Goal: Transaction & Acquisition: Purchase product/service

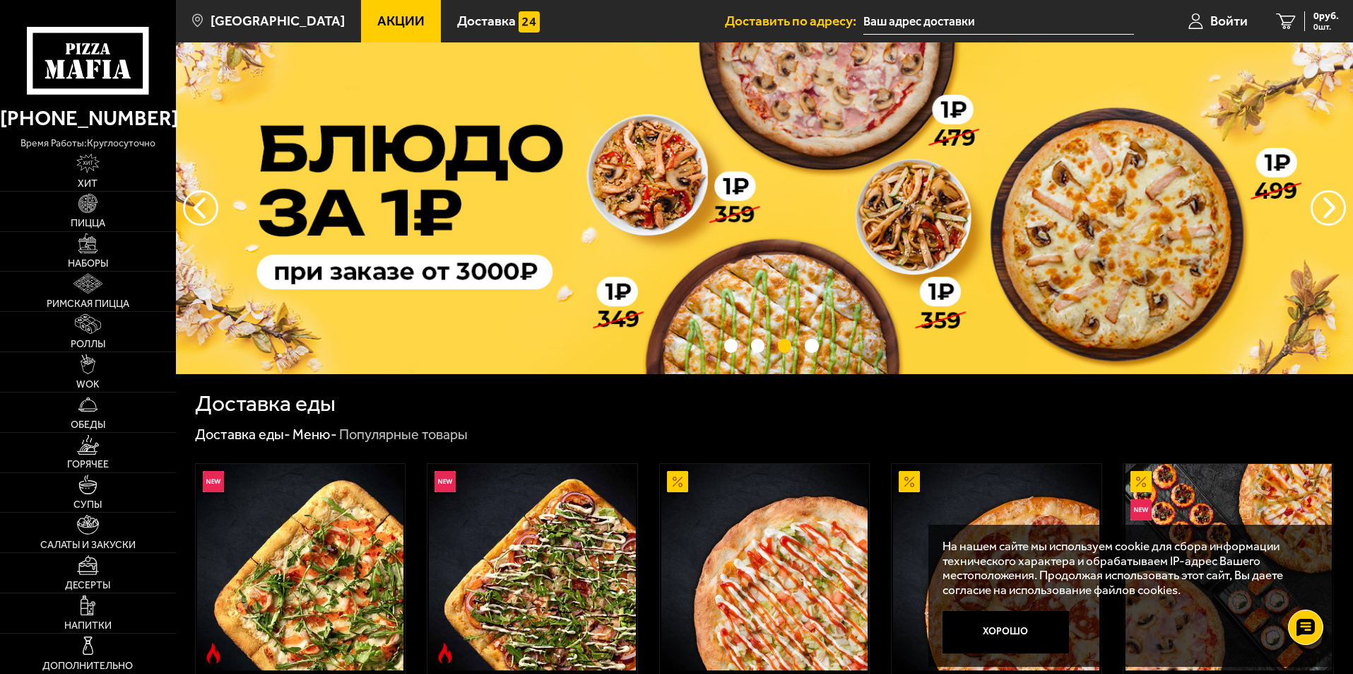
click at [1009, 636] on button "Хорошо" at bounding box center [1006, 632] width 127 height 42
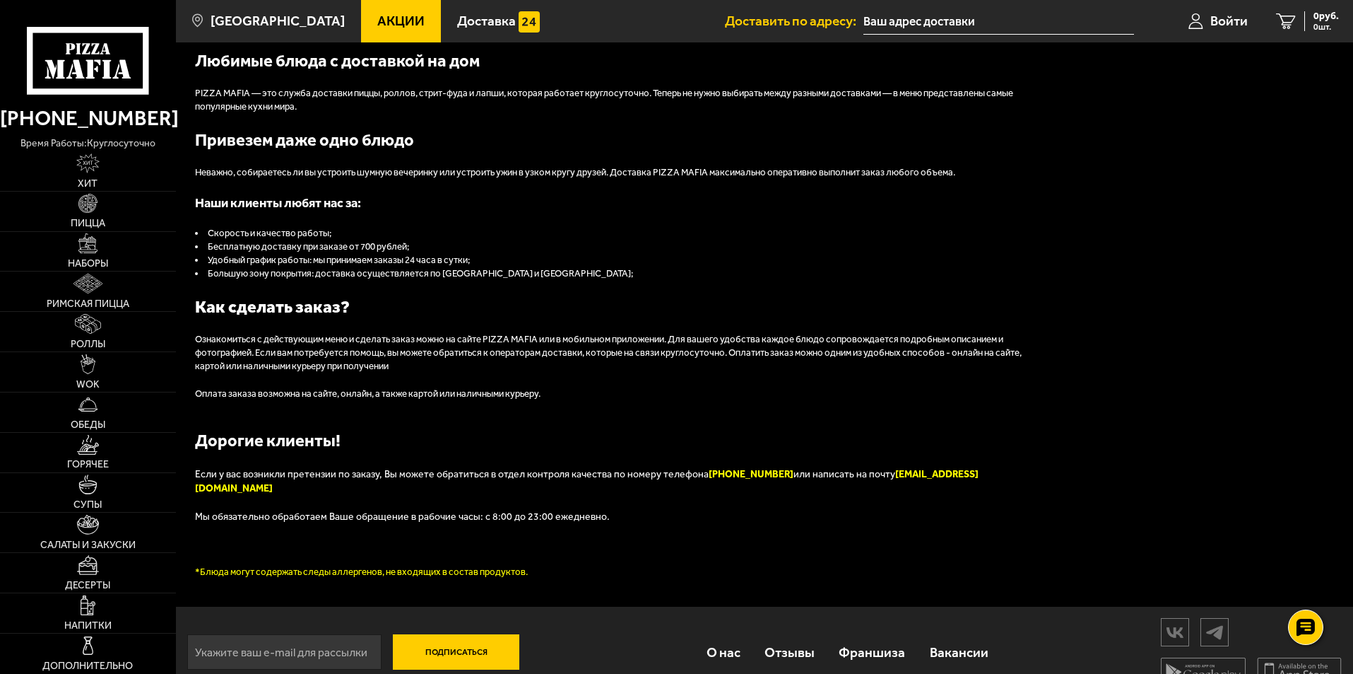
scroll to position [1574, 0]
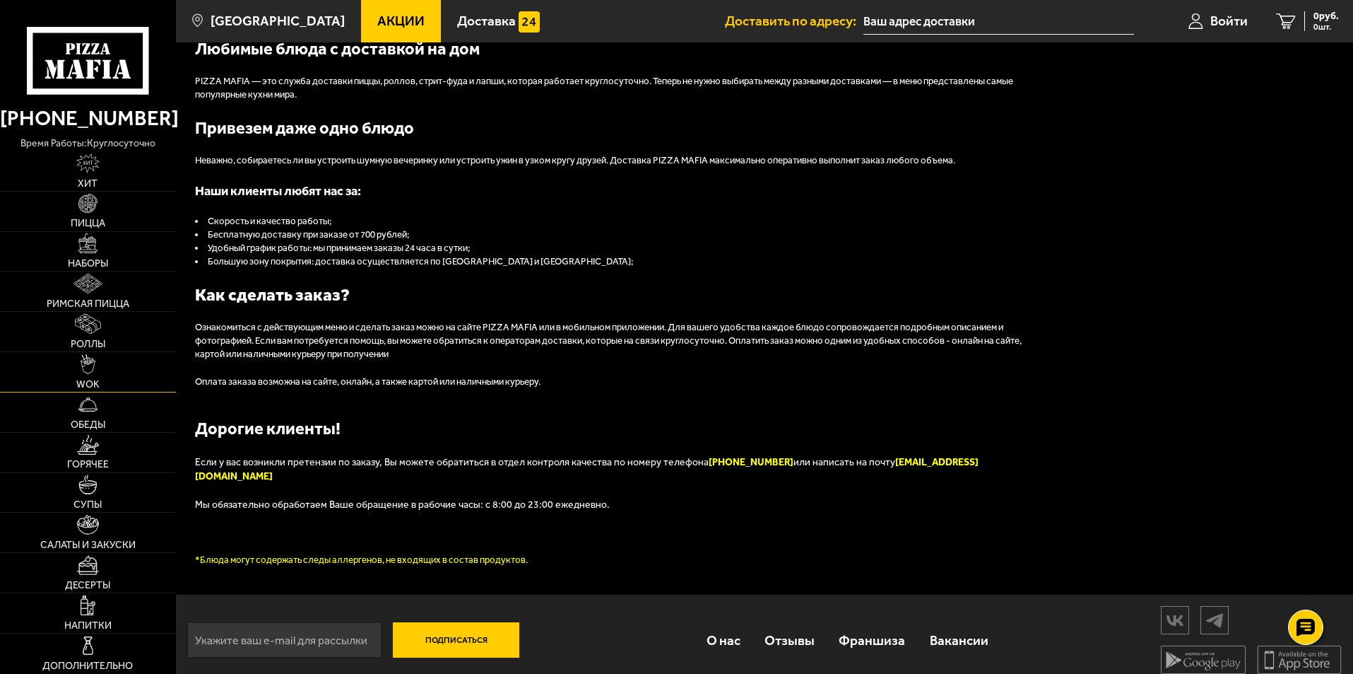
click at [90, 371] on img at bounding box center [89, 364] width 16 height 20
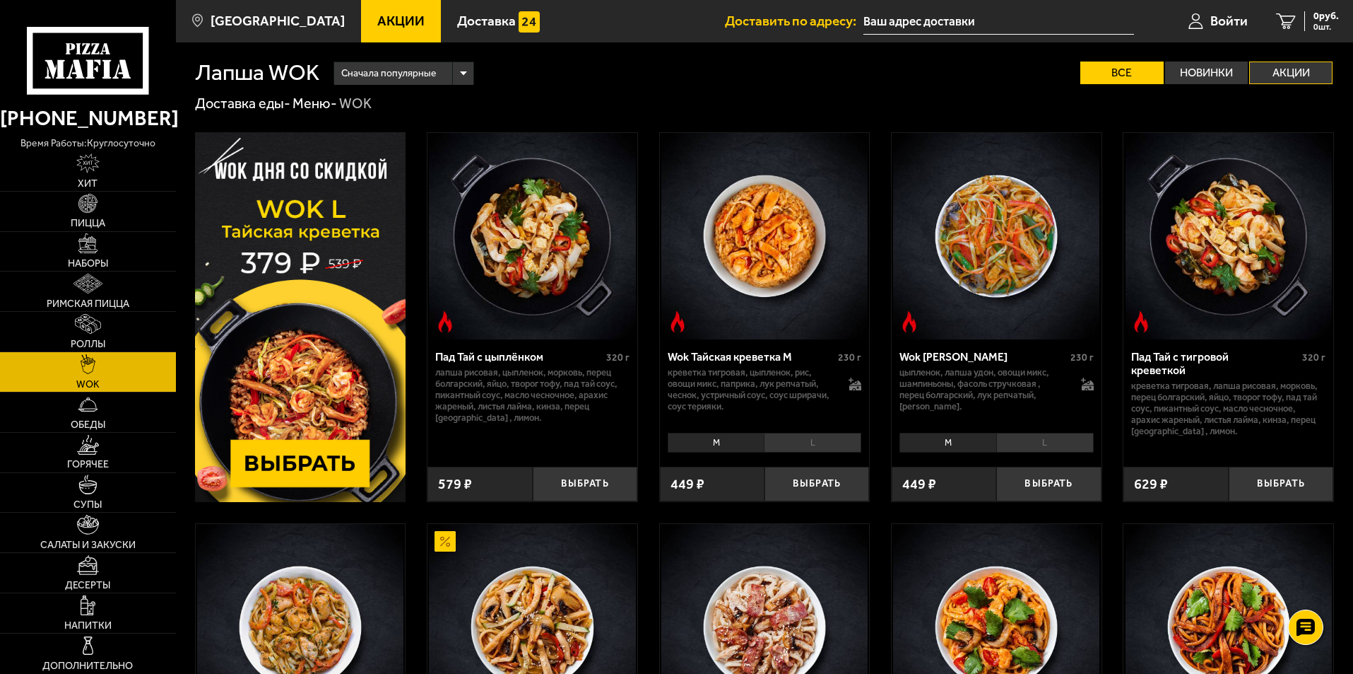
click at [1292, 73] on label "Акции" at bounding box center [1291, 72] width 83 height 23
click at [0, 0] on input "Акции" at bounding box center [0, 0] width 0 height 0
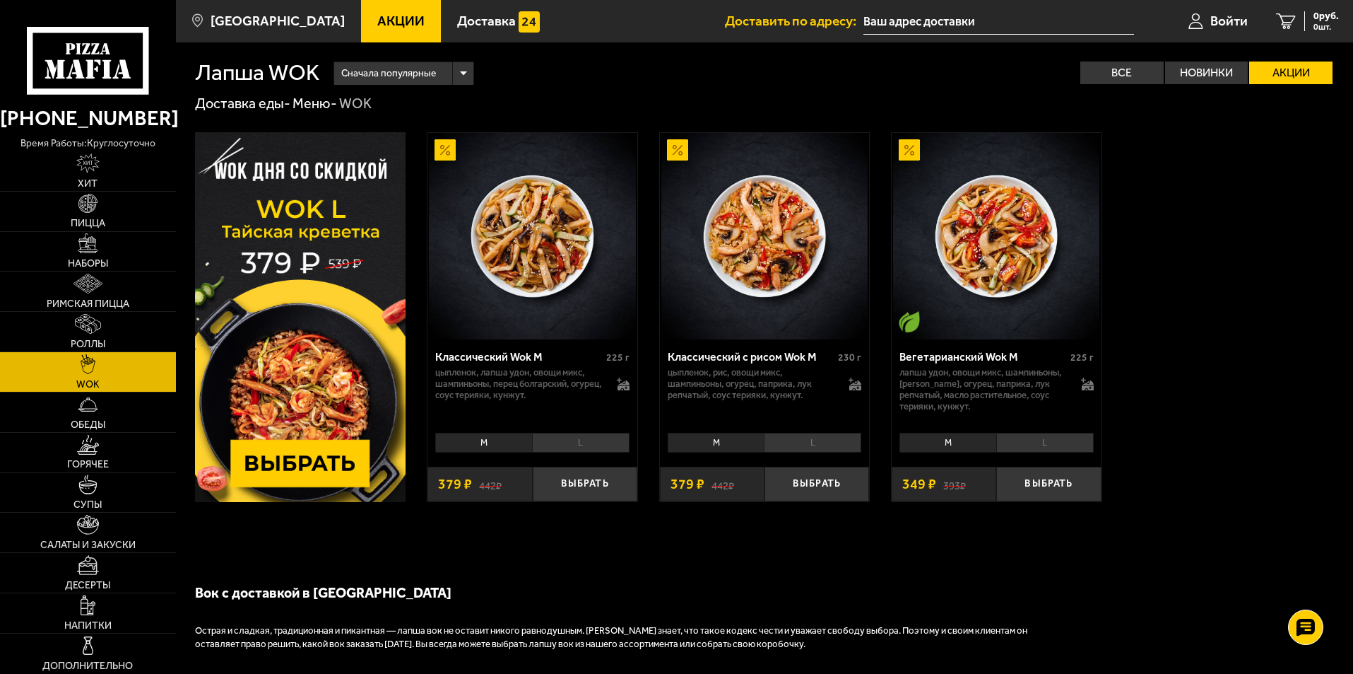
click at [383, 23] on span "Акции" at bounding box center [400, 20] width 47 height 13
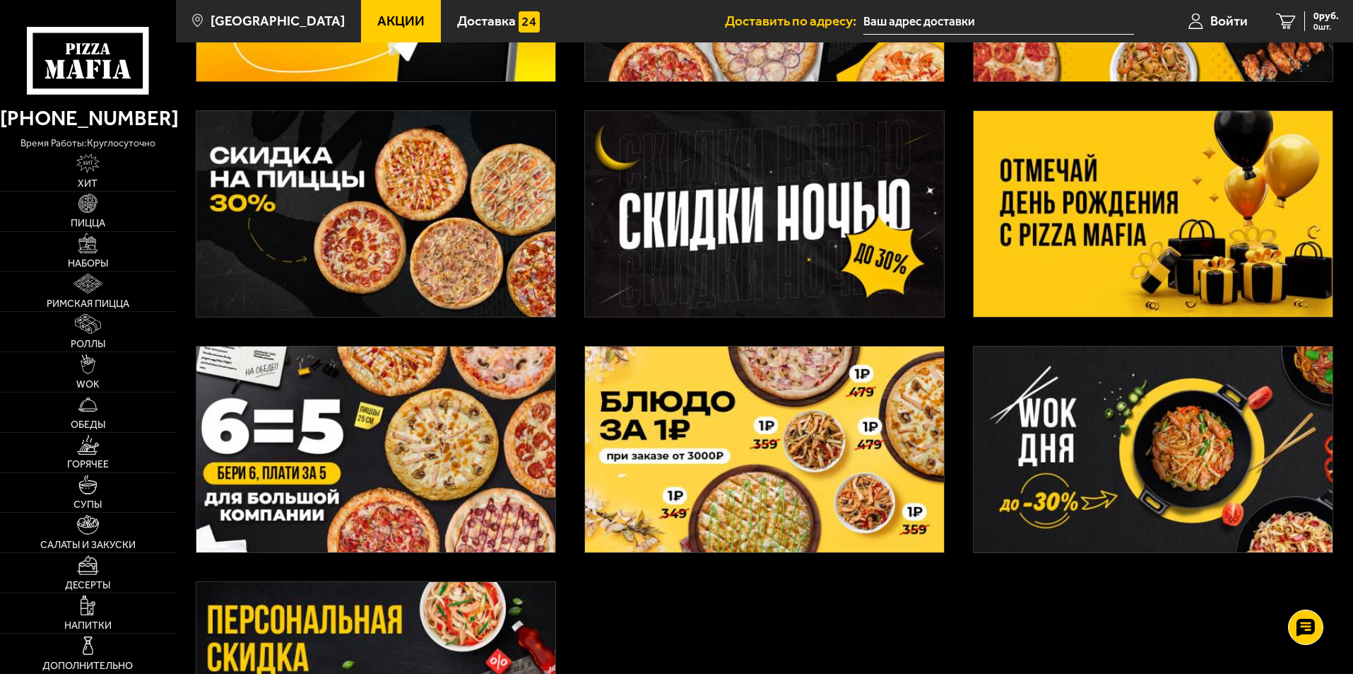
scroll to position [283, 0]
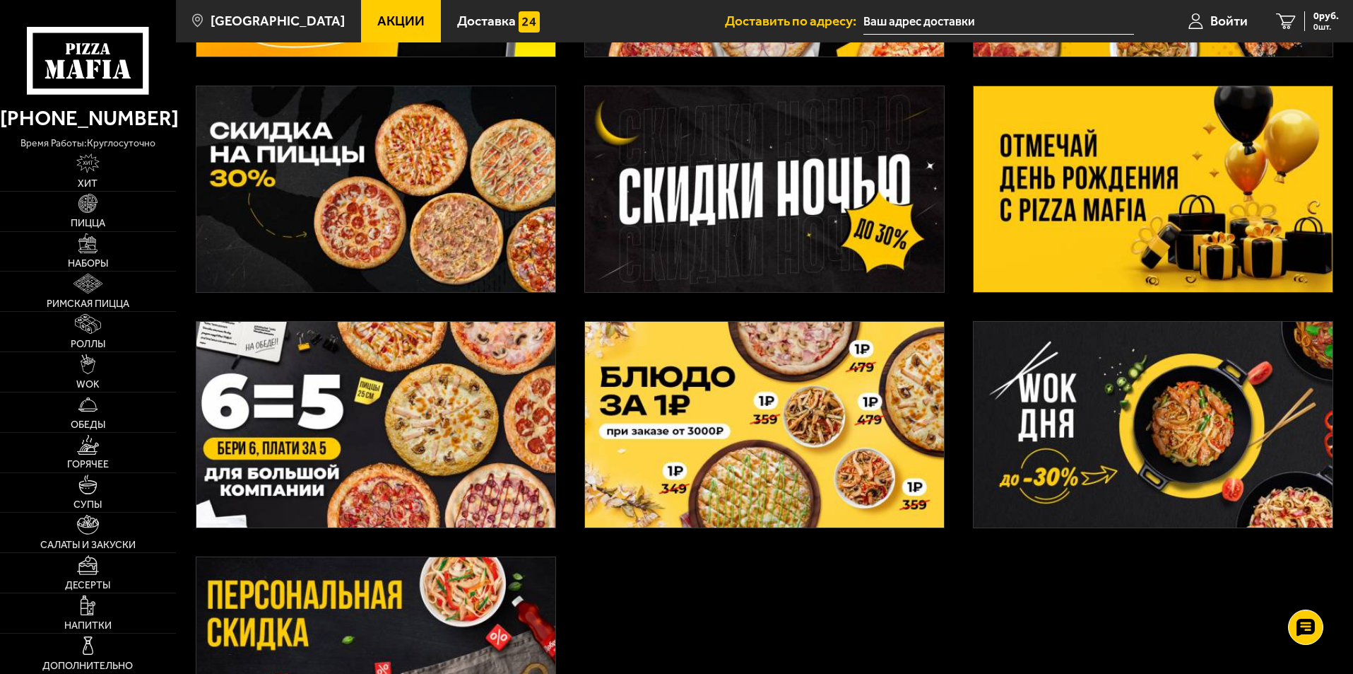
click at [1112, 429] on img at bounding box center [1153, 425] width 359 height 206
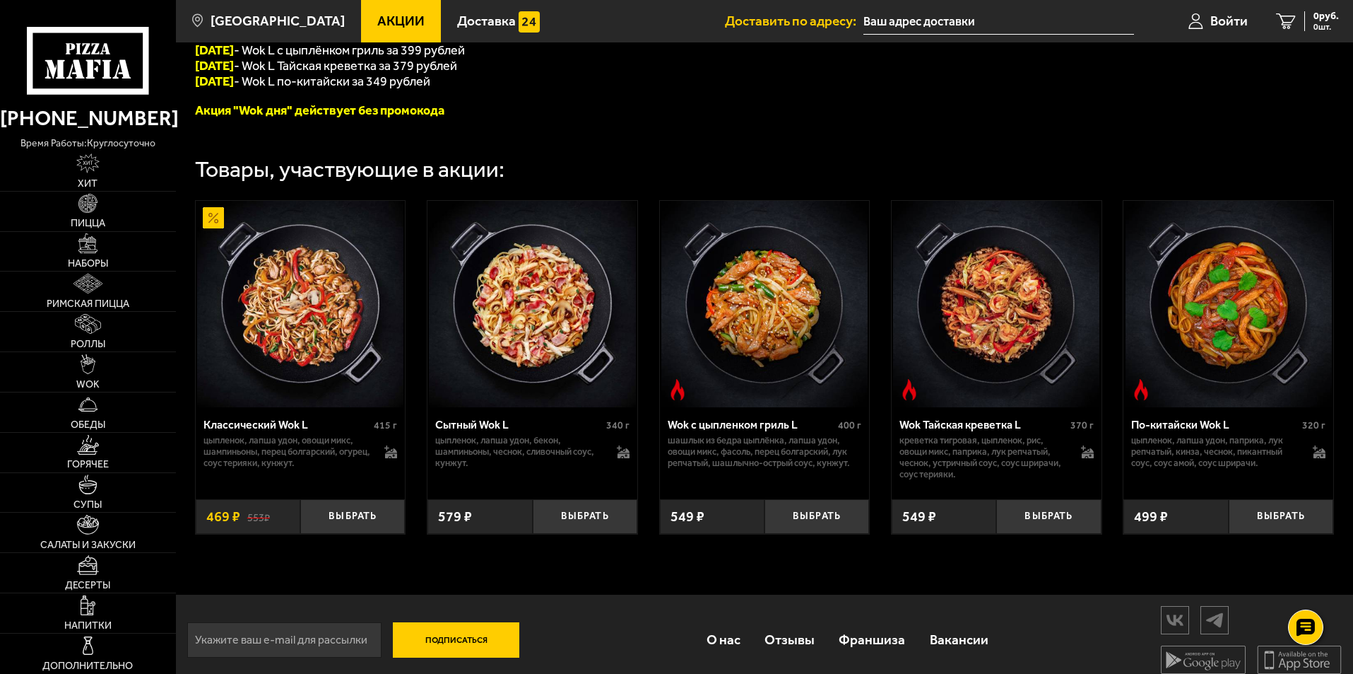
scroll to position [400, 0]
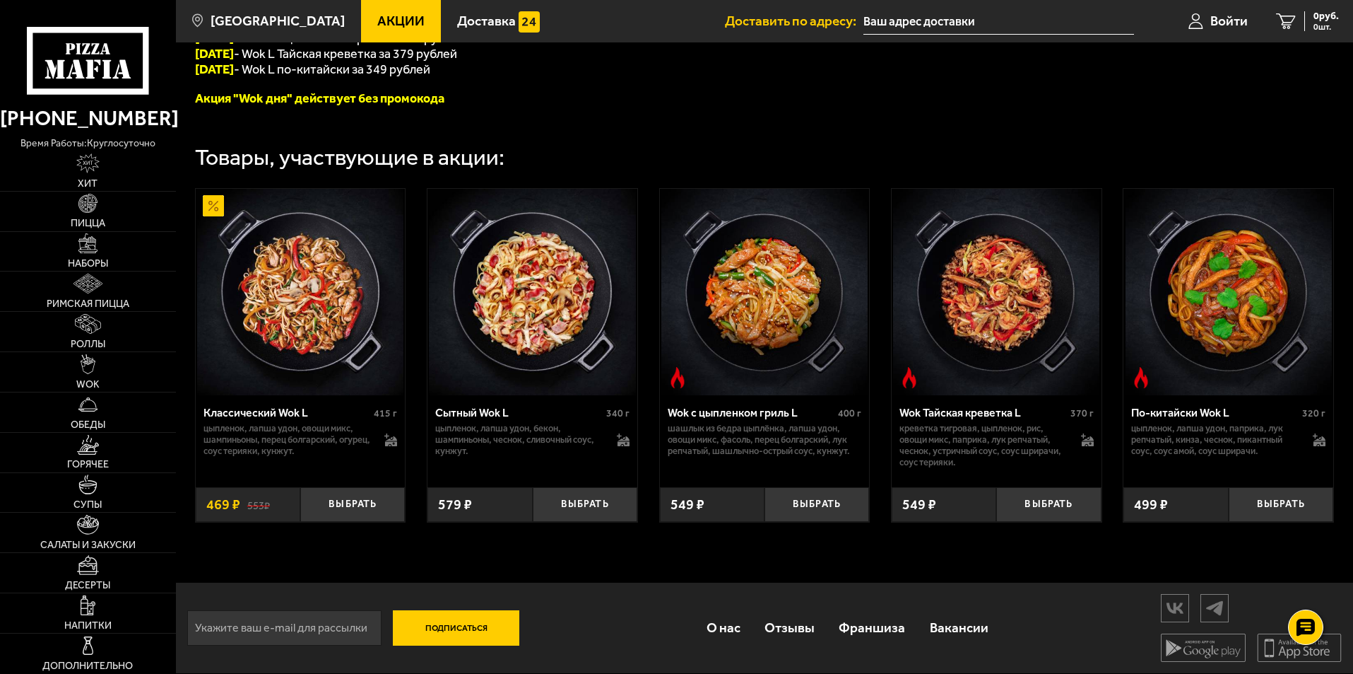
click at [1230, 329] on img at bounding box center [1229, 292] width 206 height 206
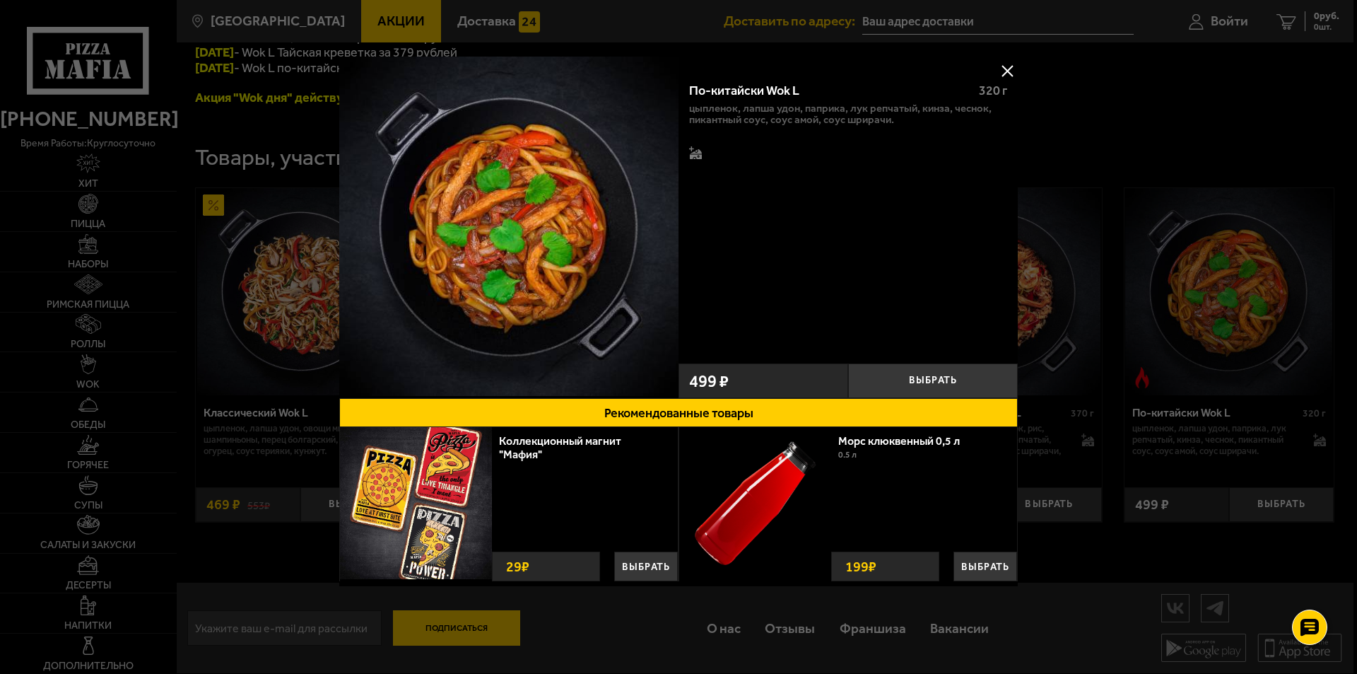
click at [1006, 67] on button at bounding box center [1007, 70] width 21 height 21
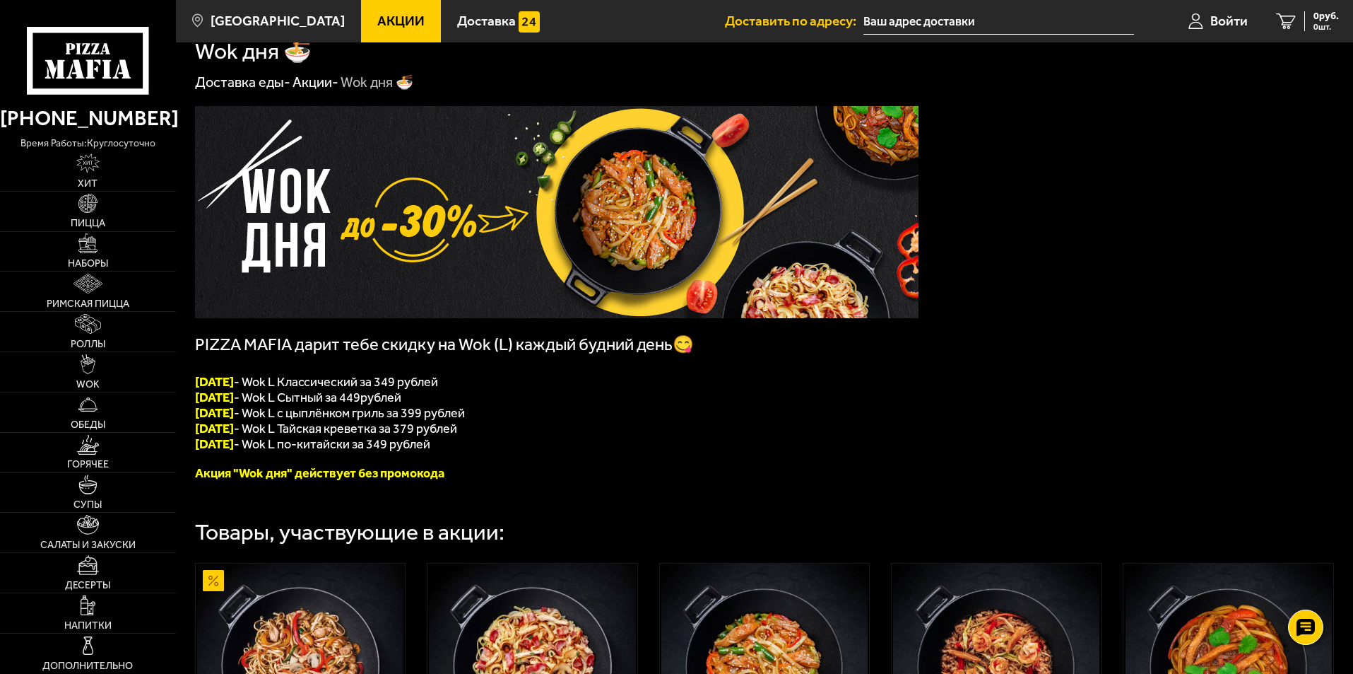
scroll to position [0, 0]
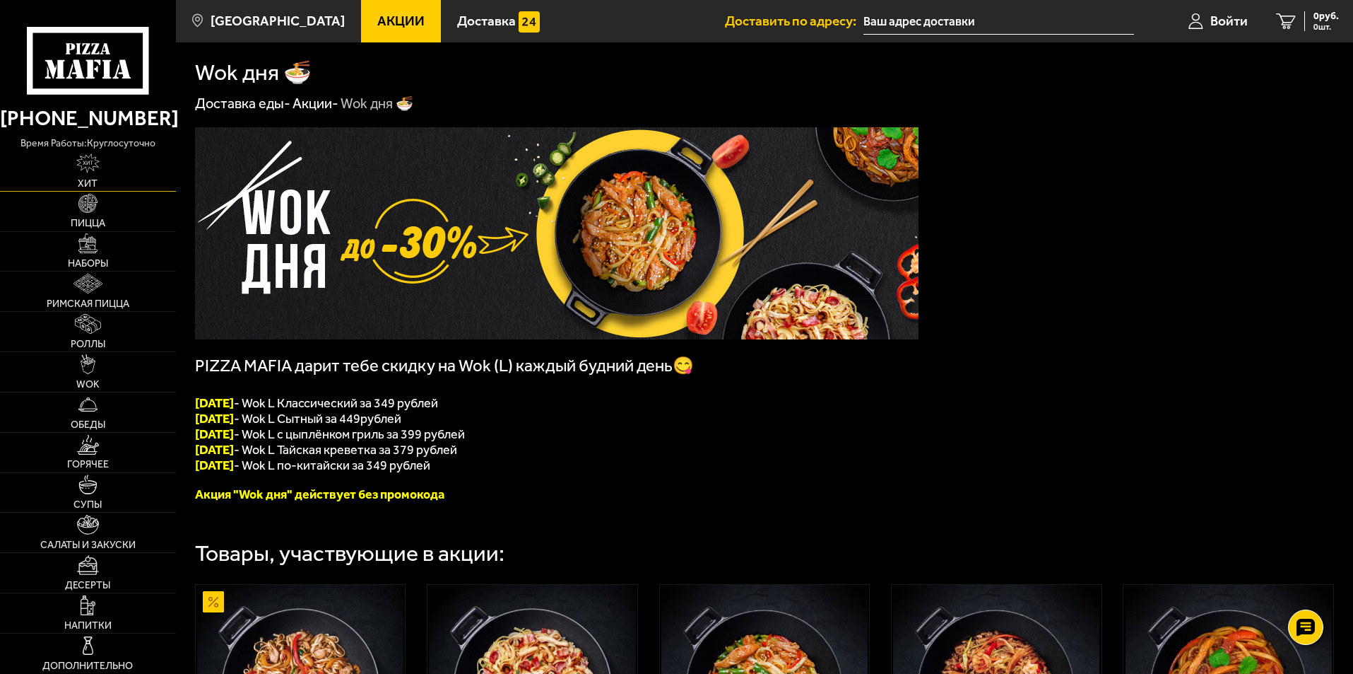
click at [93, 161] on img at bounding box center [88, 163] width 24 height 20
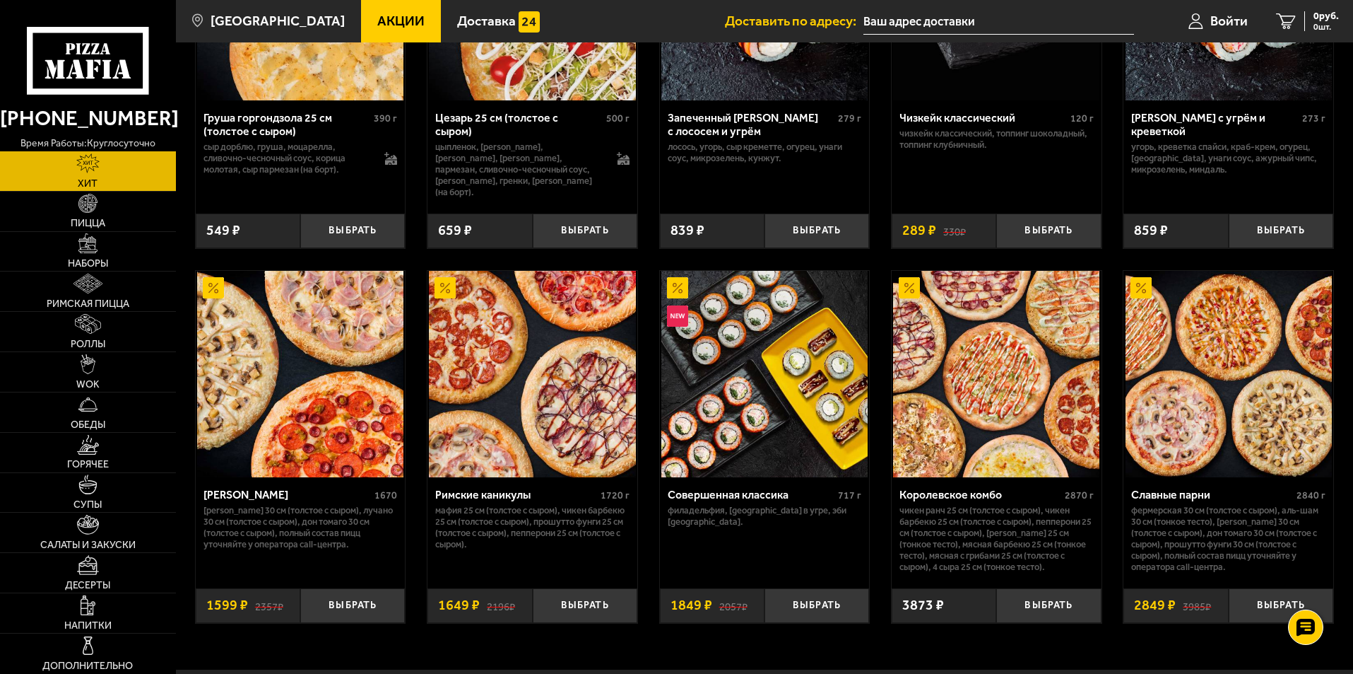
scroll to position [496, 0]
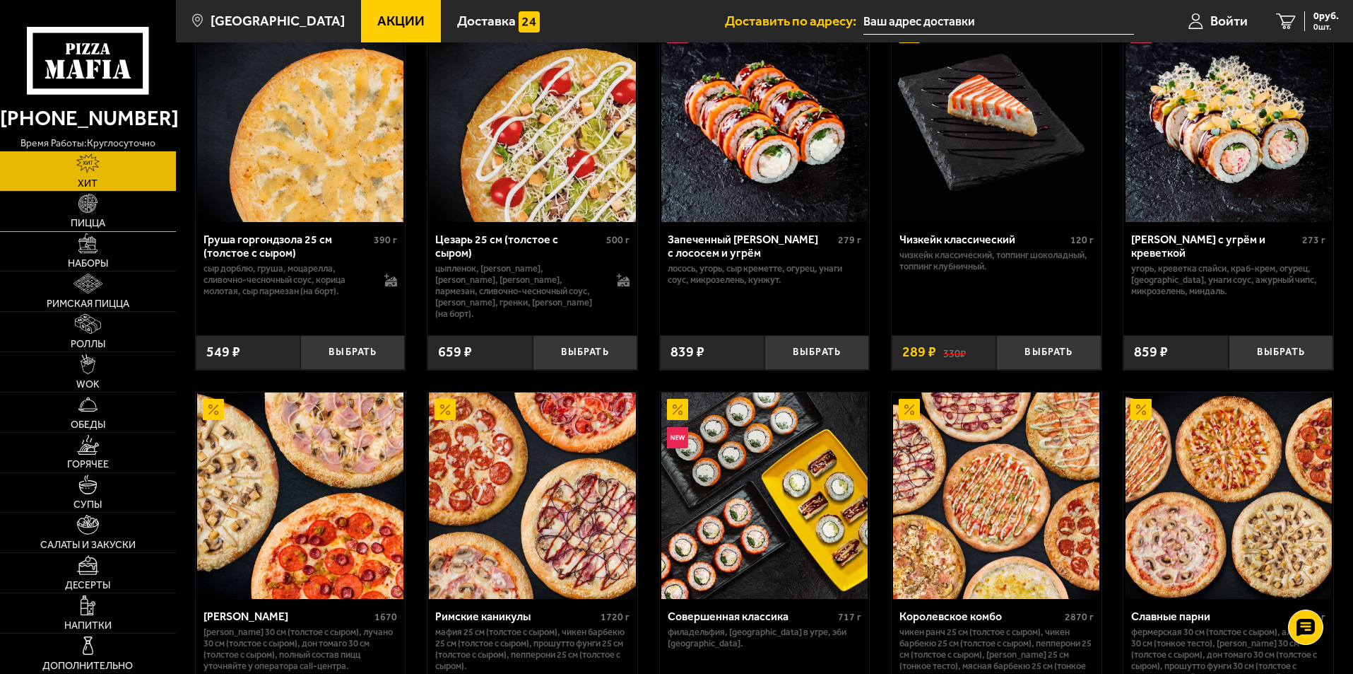
click at [91, 218] on link "Пицца" at bounding box center [88, 212] width 176 height 40
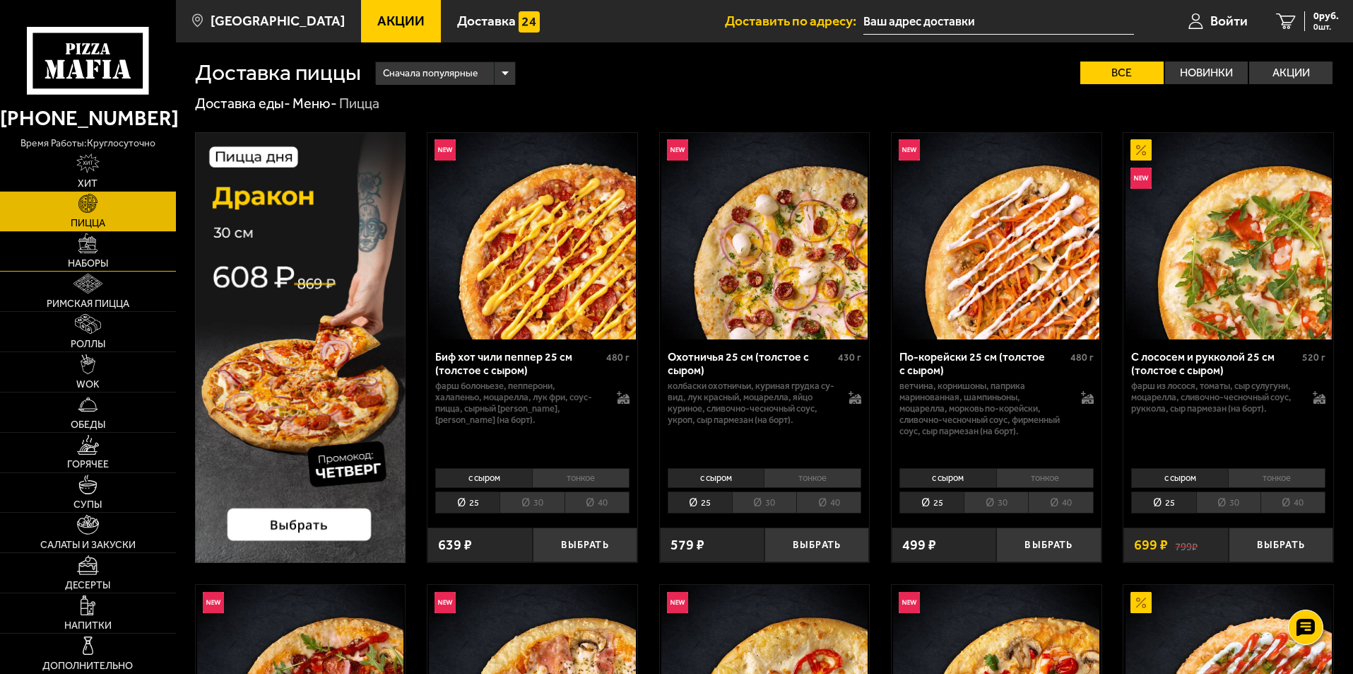
click at [94, 253] on img at bounding box center [88, 243] width 20 height 20
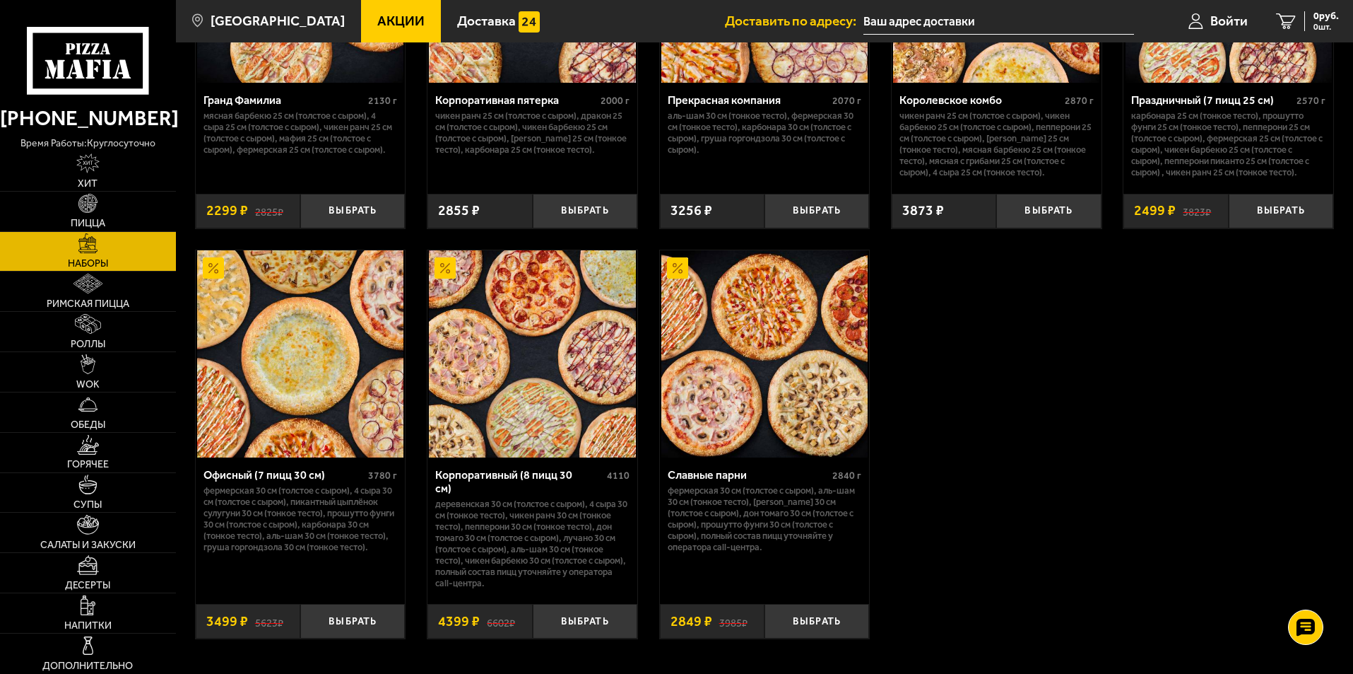
scroll to position [2157, 0]
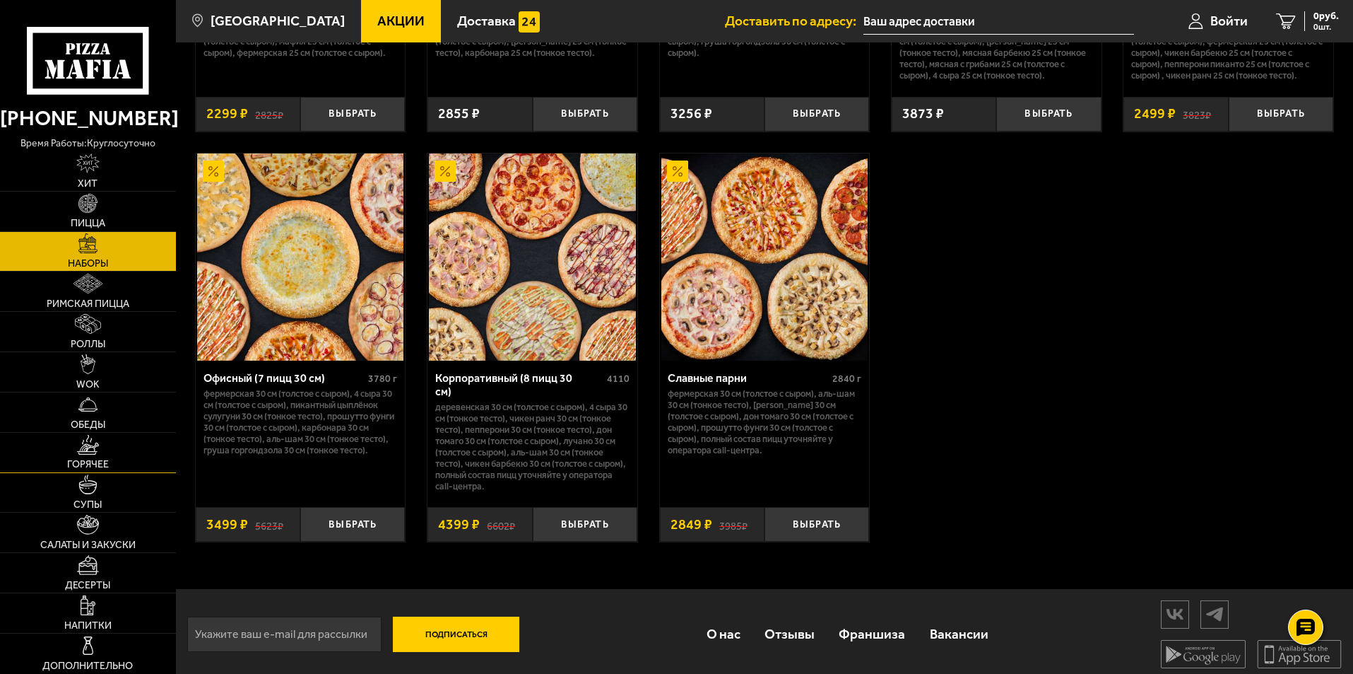
click at [98, 450] on img at bounding box center [88, 445] width 22 height 20
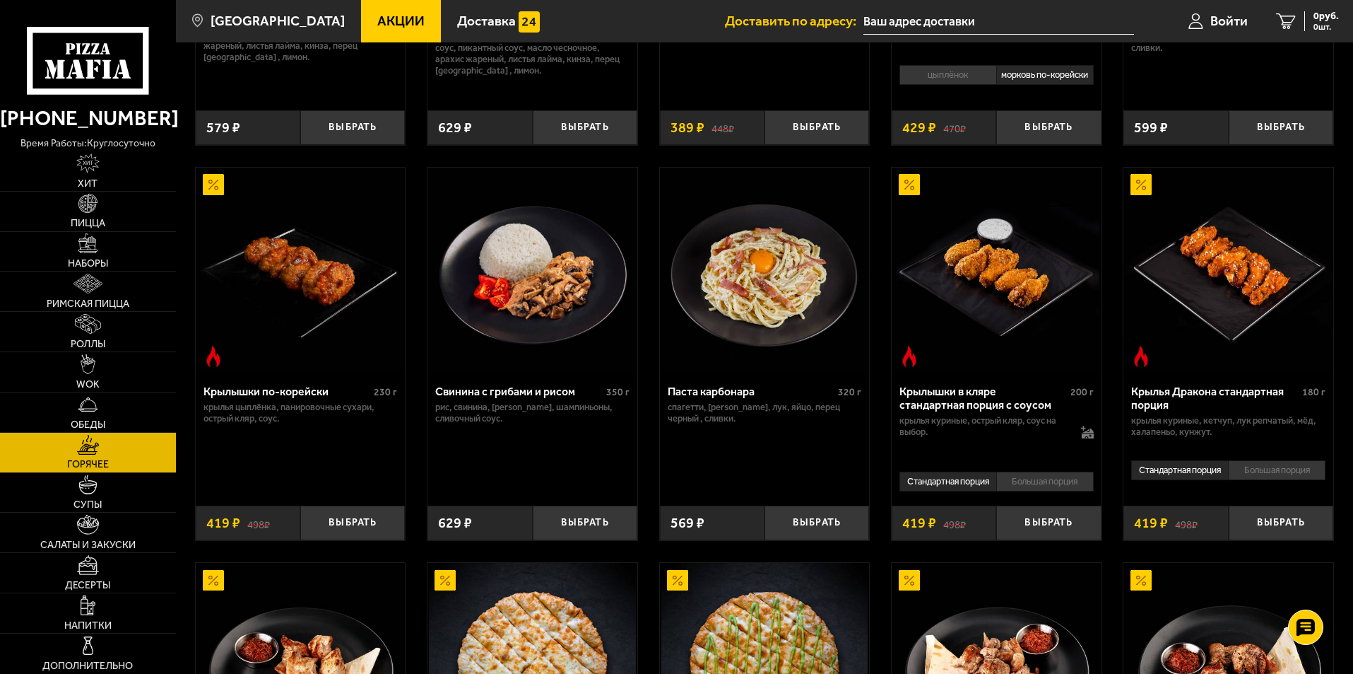
scroll to position [310, 0]
